Goal: Use online tool/utility

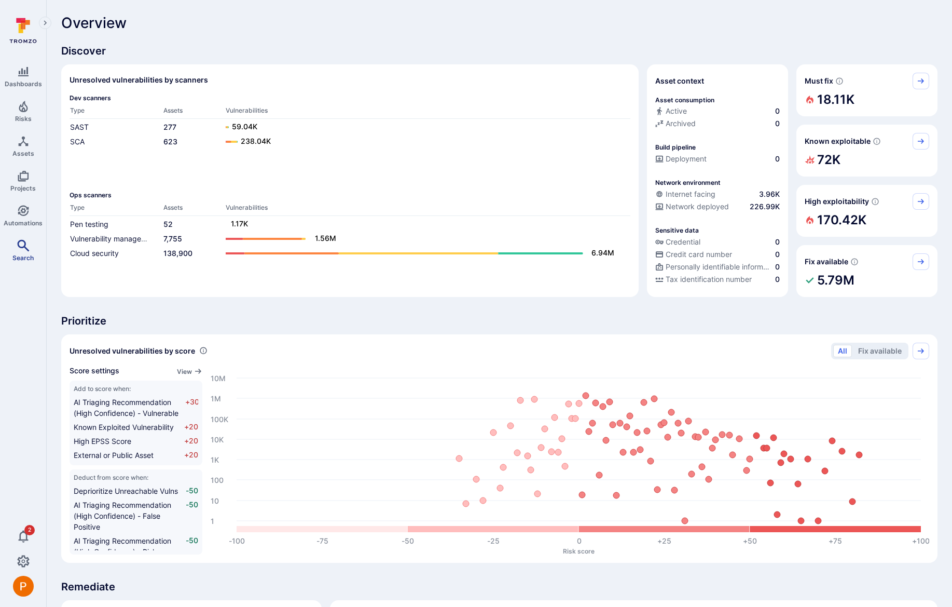
click at [25, 244] on icon "Search" at bounding box center [23, 245] width 12 height 12
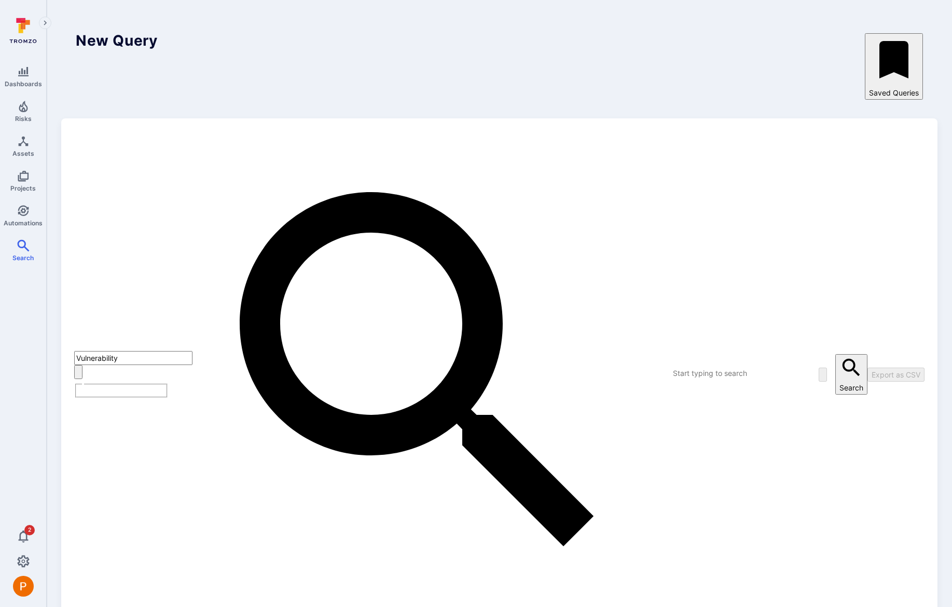
click at [672, 366] on textarea "Intelligence Graph search area" at bounding box center [713, 372] width 82 height 13
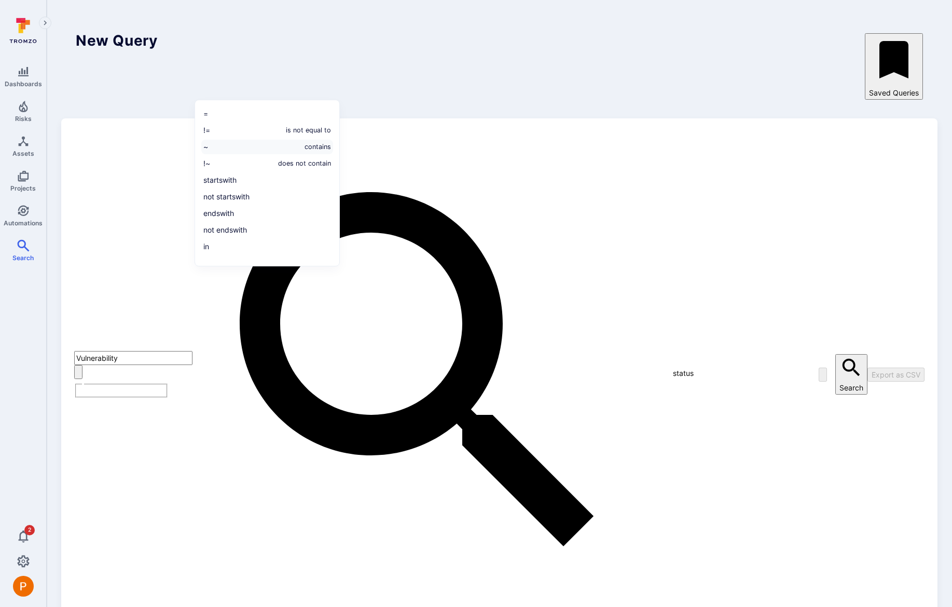
click at [223, 149] on li "~ contains" at bounding box center [267, 147] width 132 height 15
type textarea "status ~ "open" and"
